Goal: Book appointment/travel/reservation

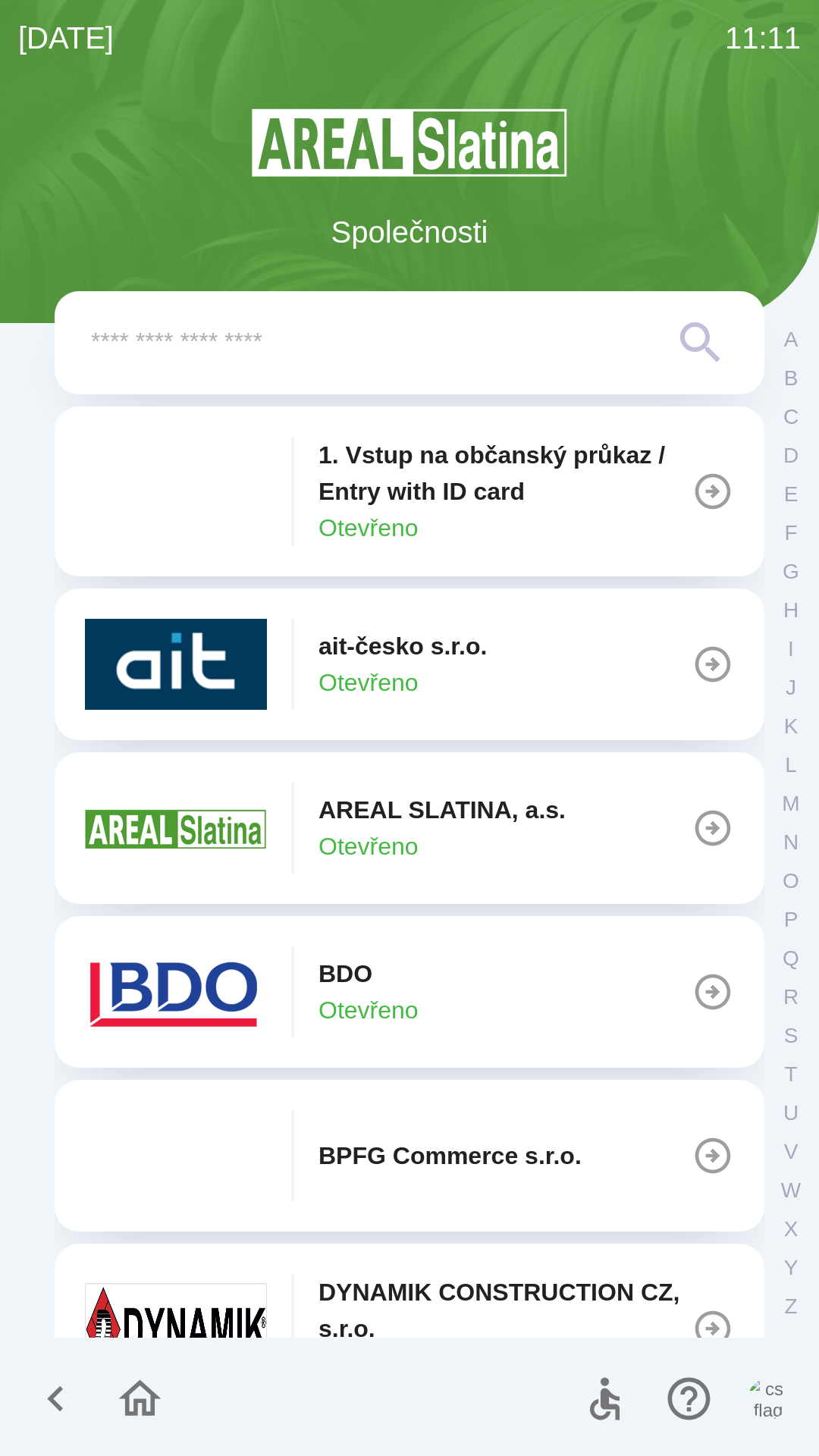
click at [411, 999] on p "Otevřeno" at bounding box center [368, 1009] width 100 height 36
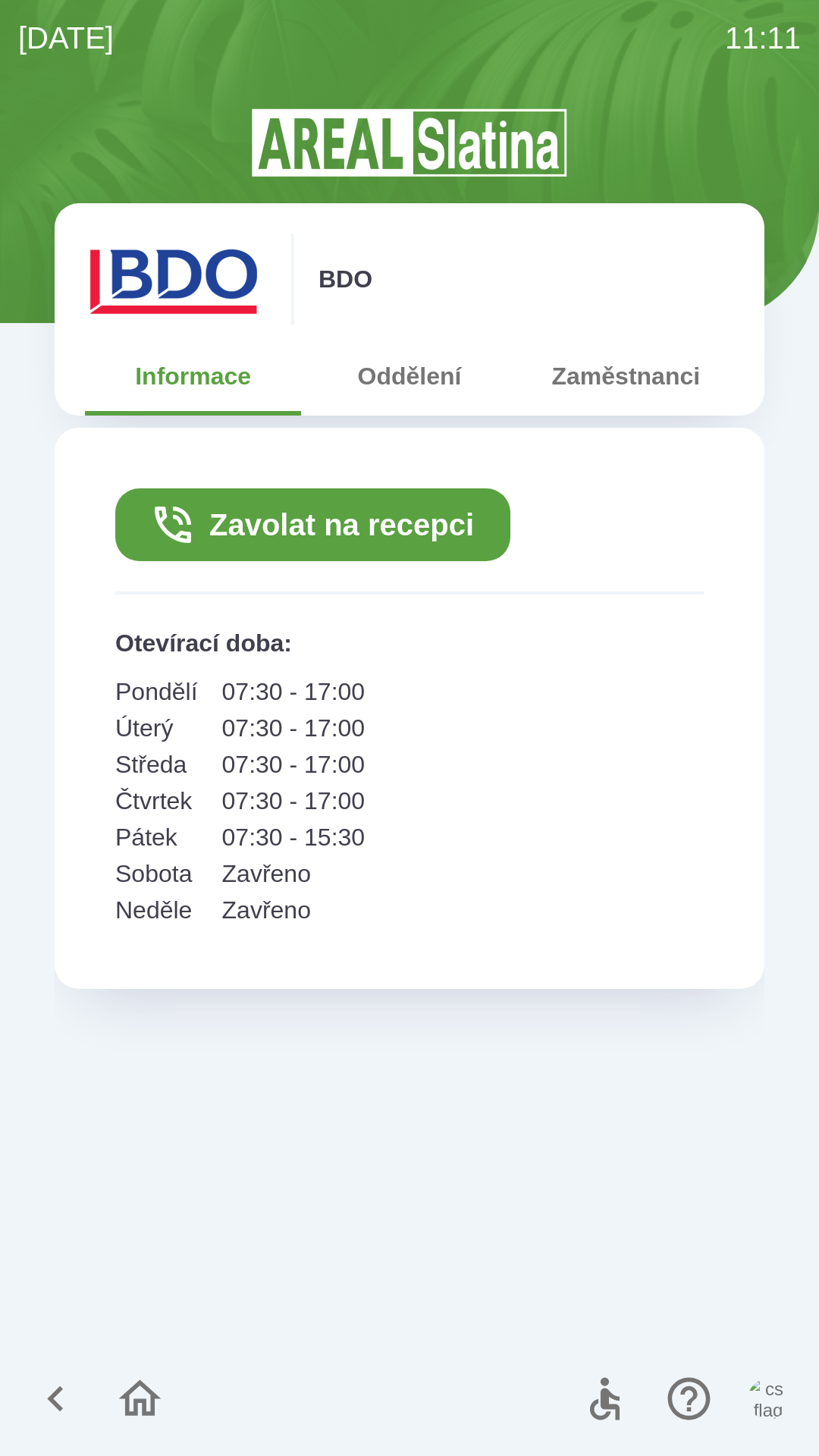
click at [352, 520] on button "Zavolat na recepci" at bounding box center [313, 524] width 395 height 73
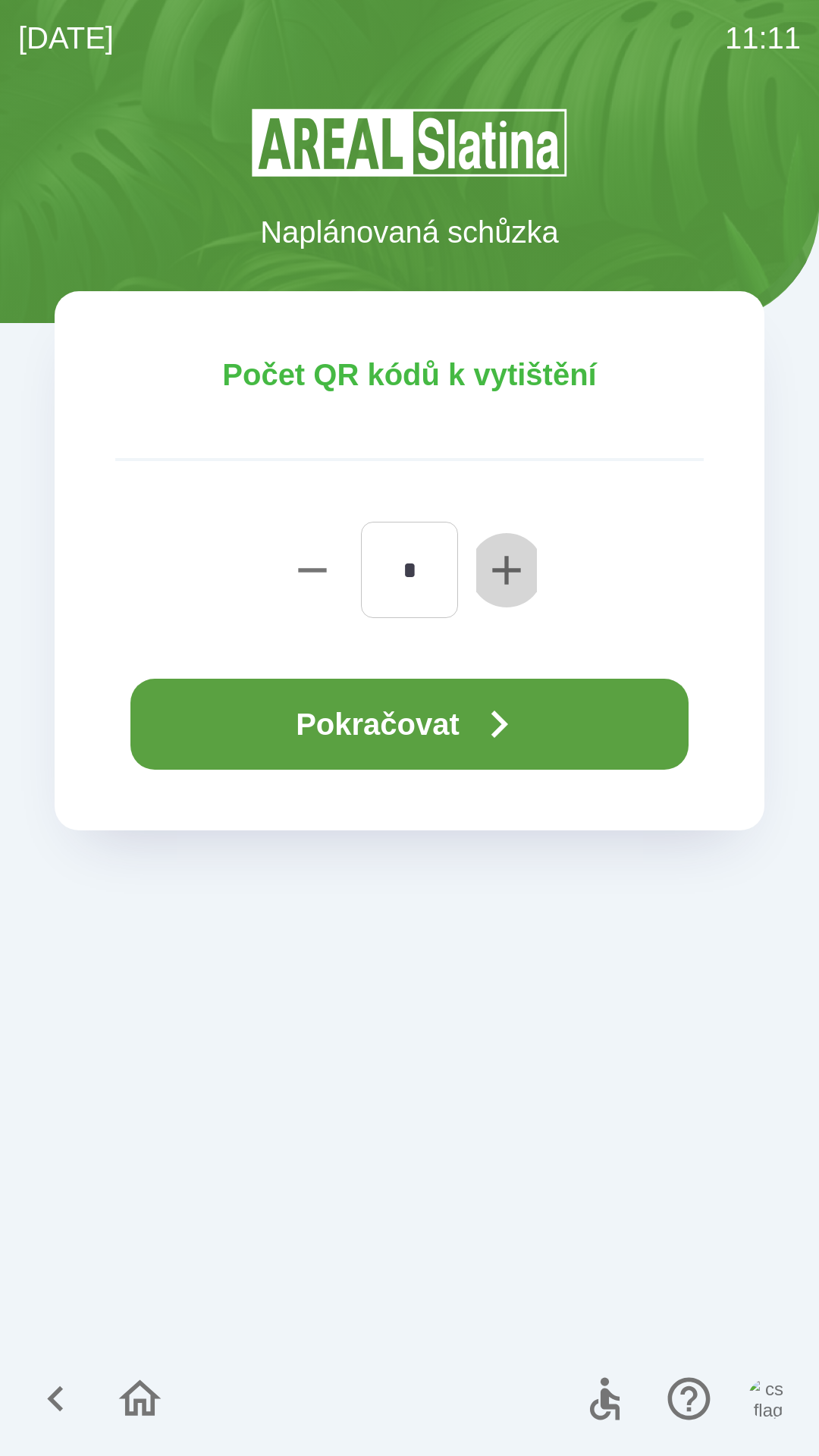
click at [505, 567] on icon "button" at bounding box center [506, 570] width 28 height 28
click at [494, 557] on icon "button" at bounding box center [506, 570] width 48 height 48
type input "*"
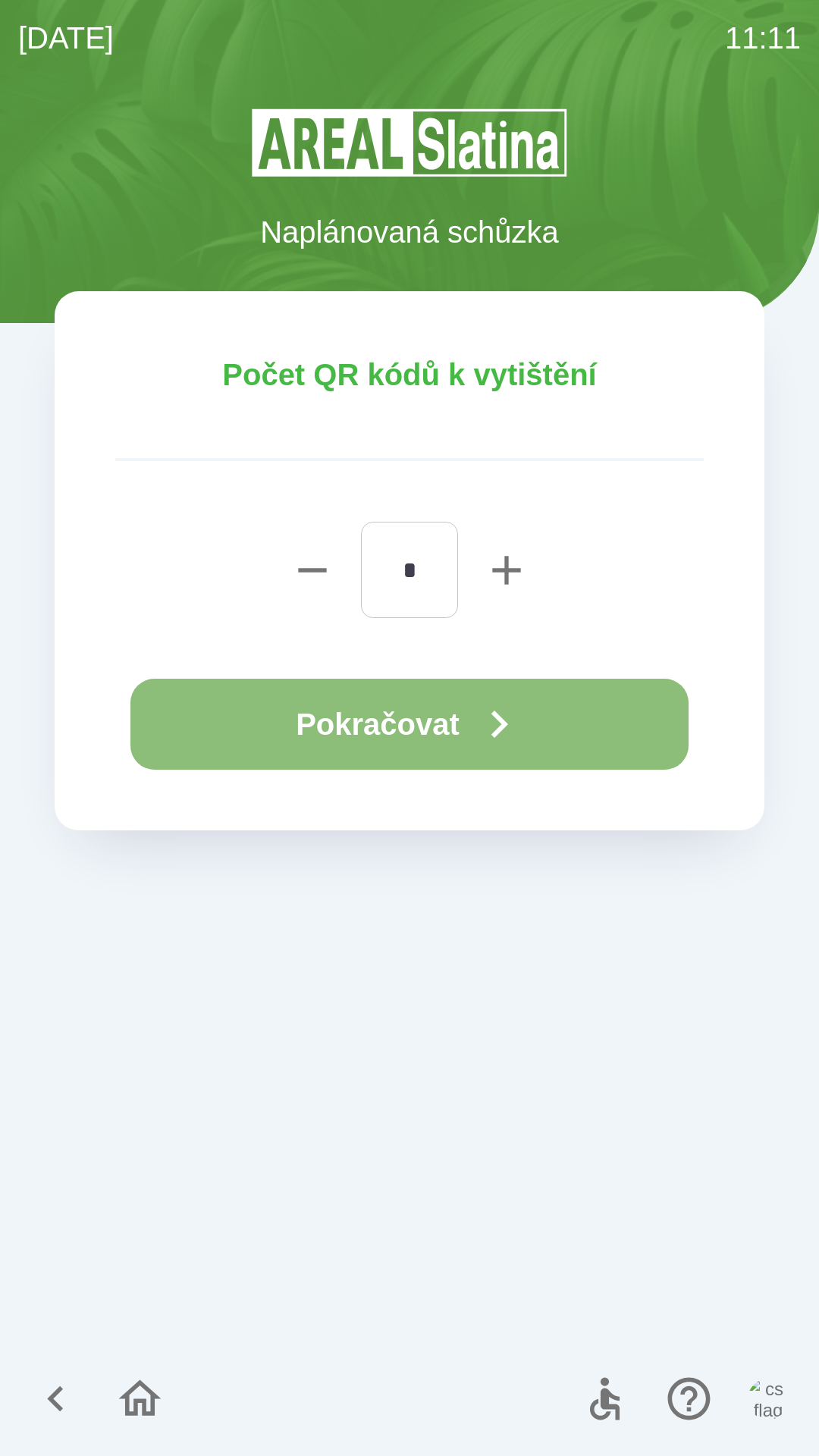
click at [402, 726] on button "Pokračovat" at bounding box center [410, 724] width 558 height 91
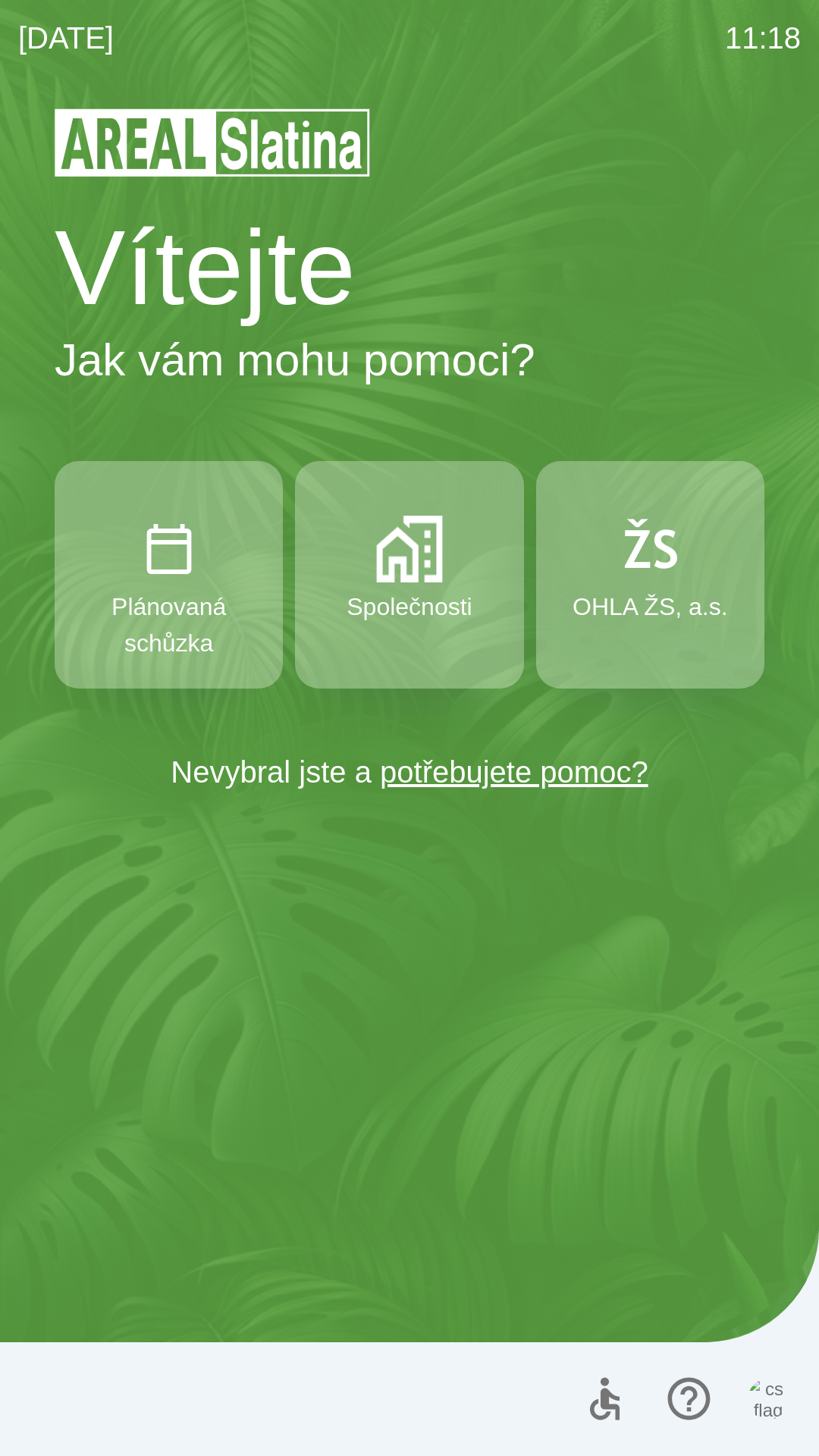
click at [396, 597] on p "Společnosti" at bounding box center [409, 606] width 125 height 36
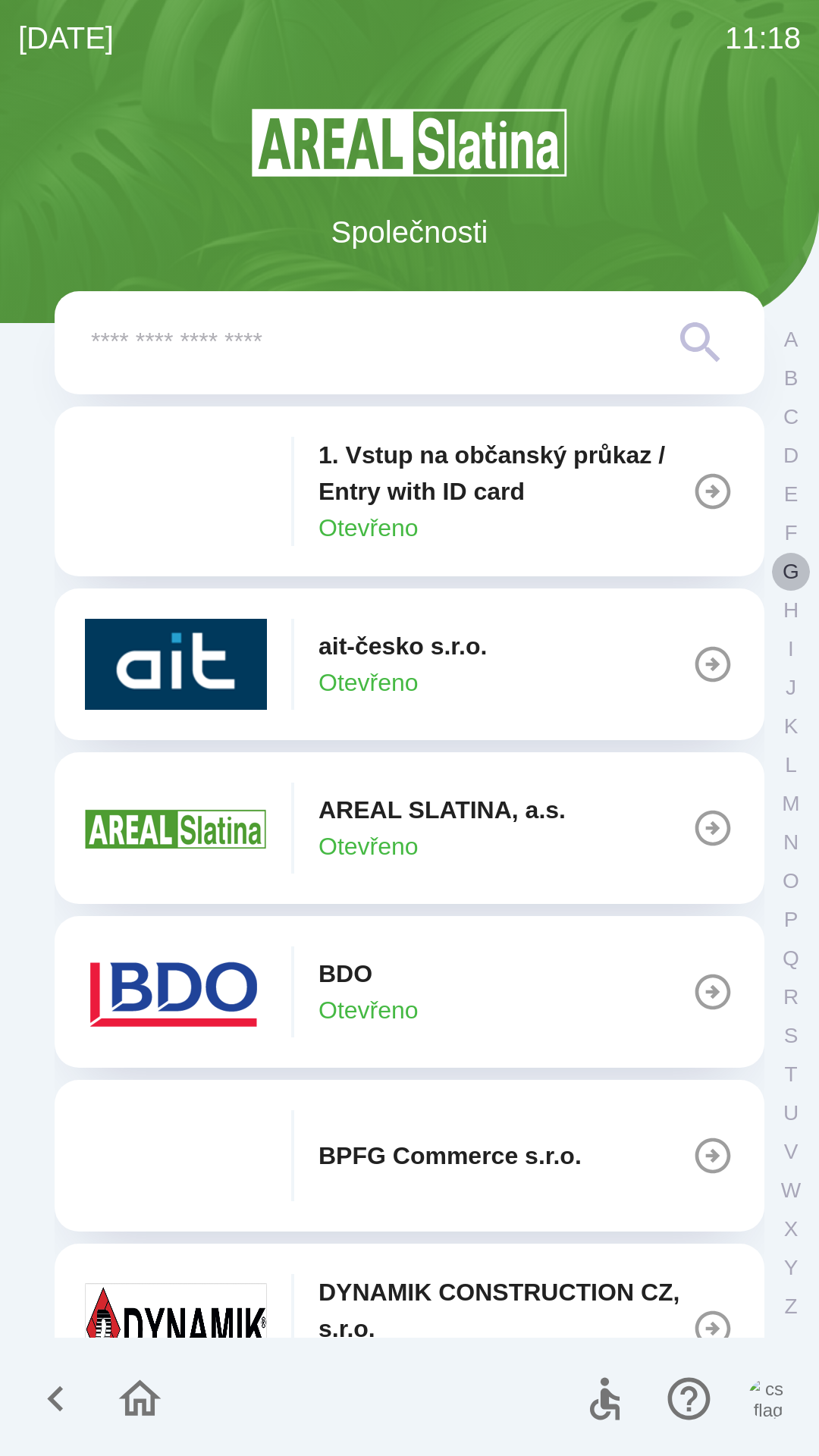
click at [786, 574] on p "G" at bounding box center [791, 571] width 17 height 27
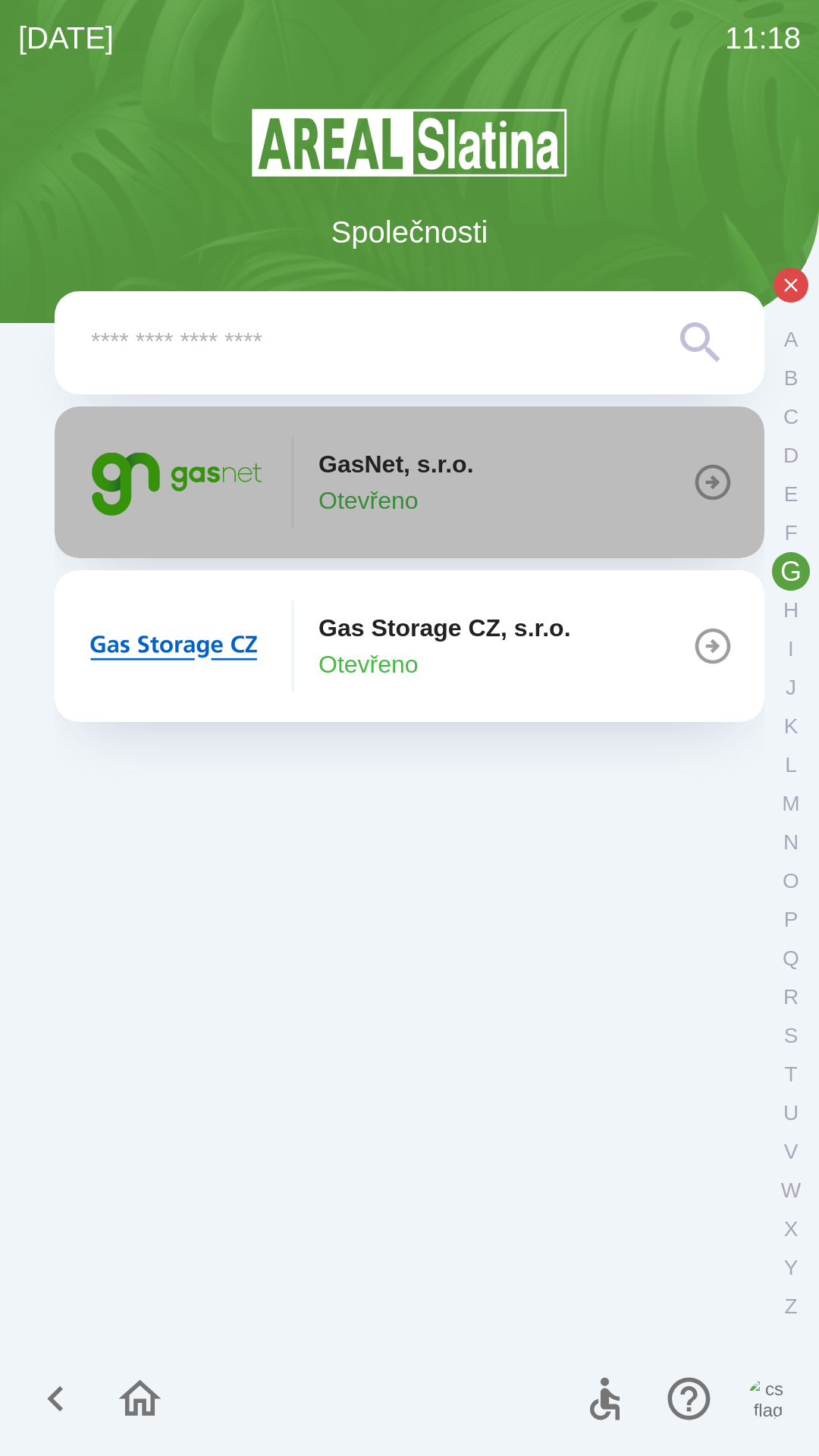
click at [706, 488] on icon "button" at bounding box center [713, 482] width 42 height 42
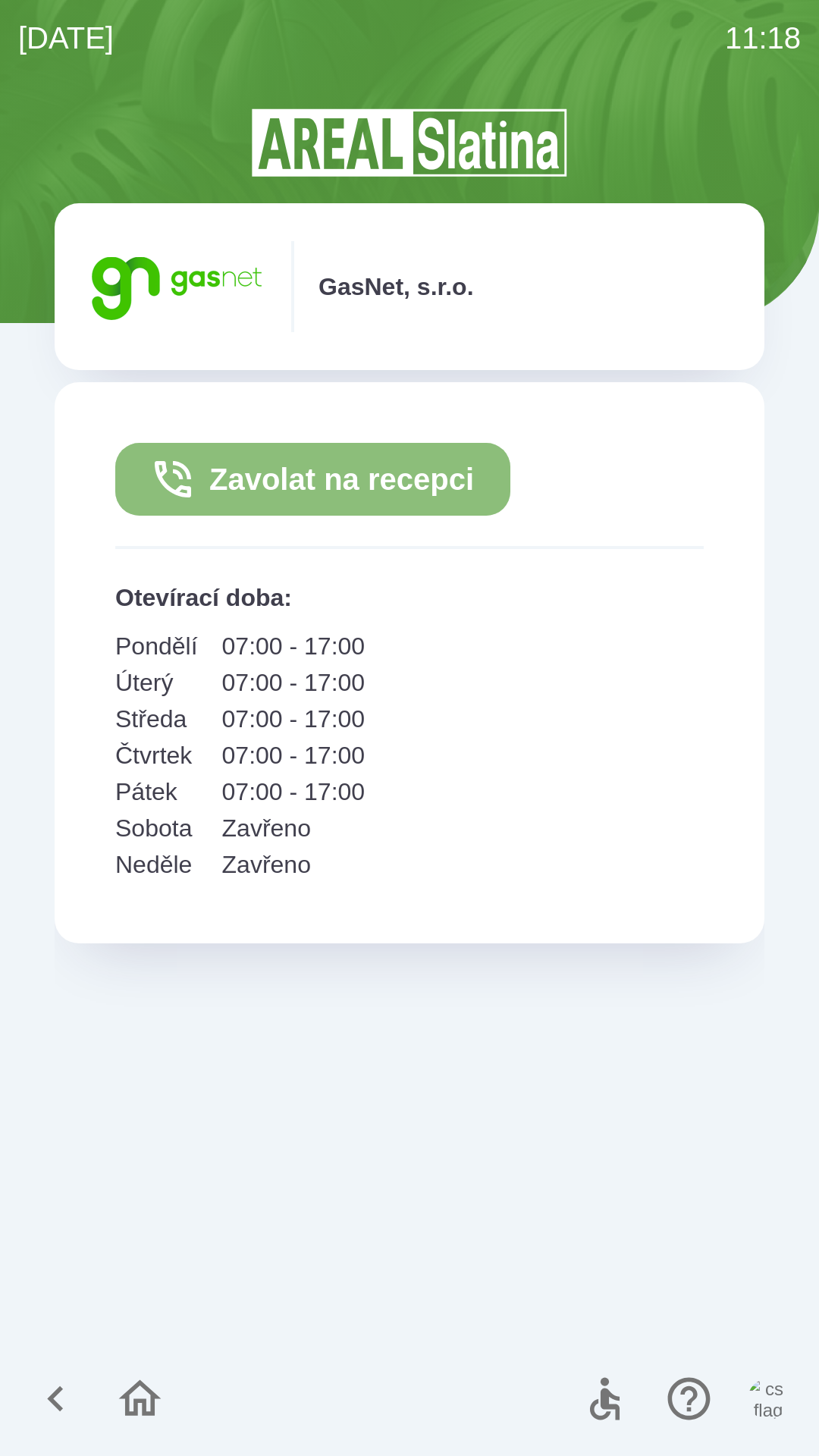
click at [398, 479] on button "Zavolat na recepci" at bounding box center [313, 479] width 395 height 73
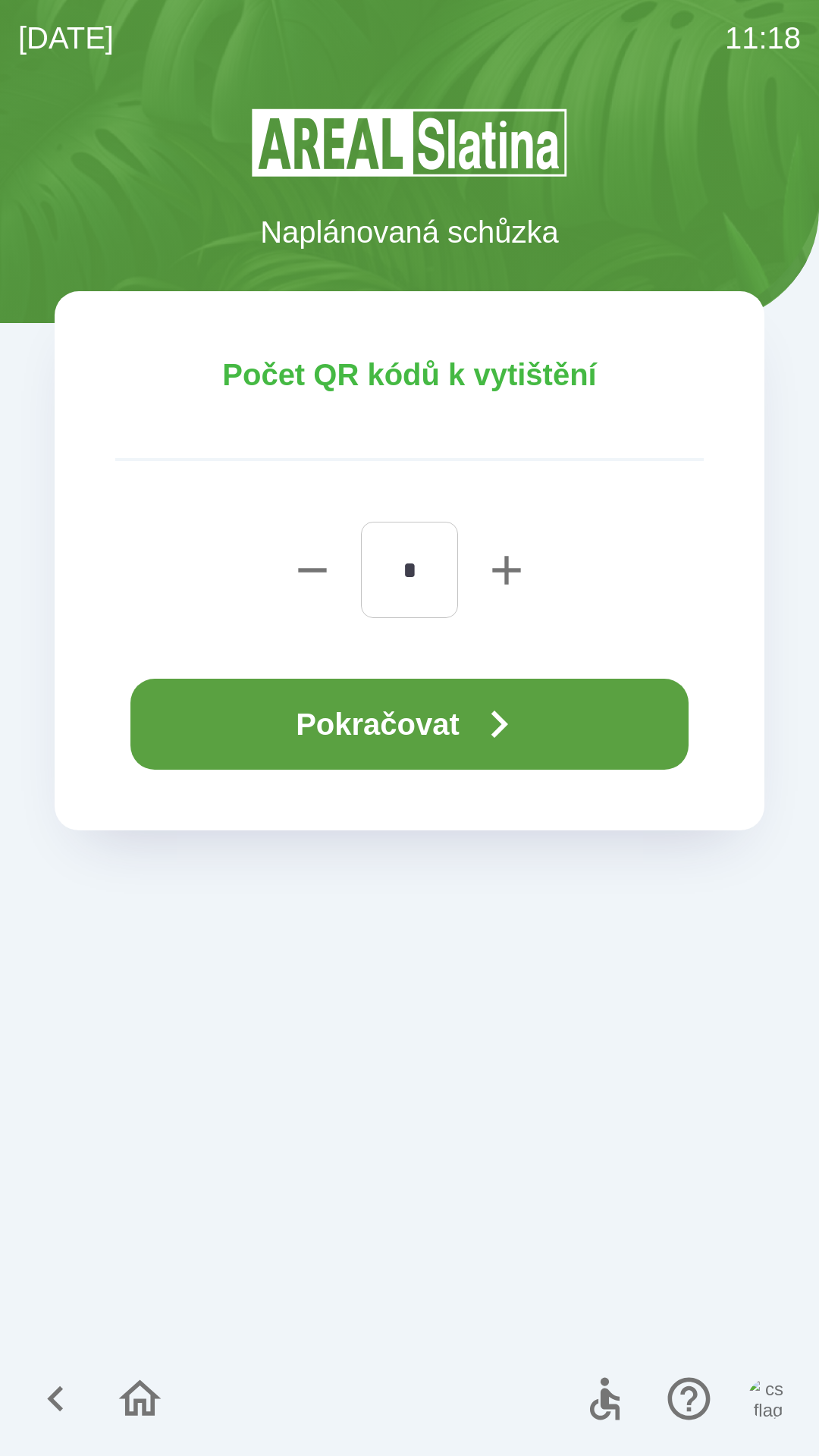
click at [441, 724] on button "Pokračovat" at bounding box center [410, 724] width 558 height 91
